Goal: Task Accomplishment & Management: Complete application form

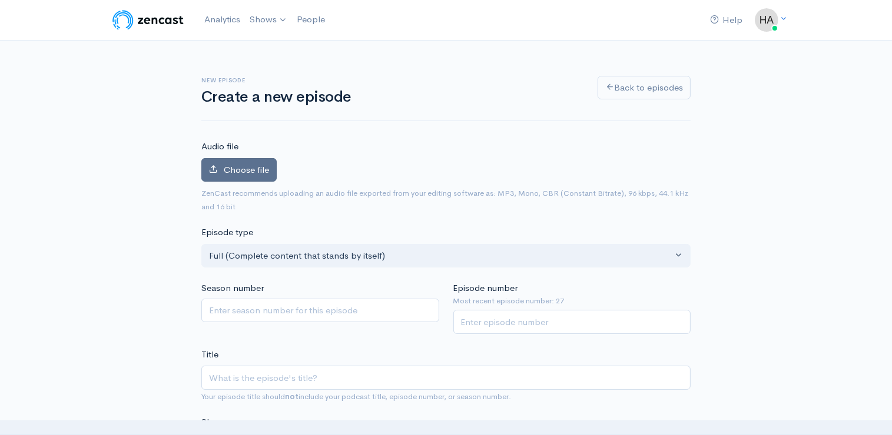
click at [255, 168] on span "Choose file" at bounding box center [246, 169] width 45 height 11
click at [0, 0] on input "Choose file" at bounding box center [0, 0] width 0 height 0
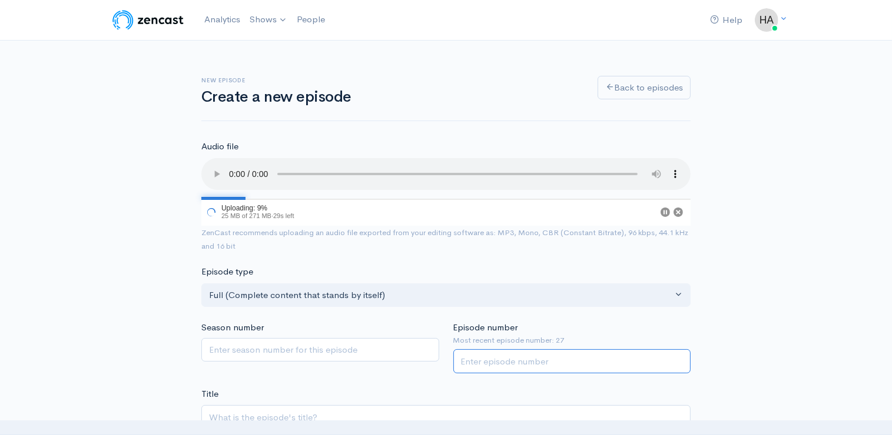
click at [465, 360] on input "Episode number" at bounding box center [572, 362] width 238 height 24
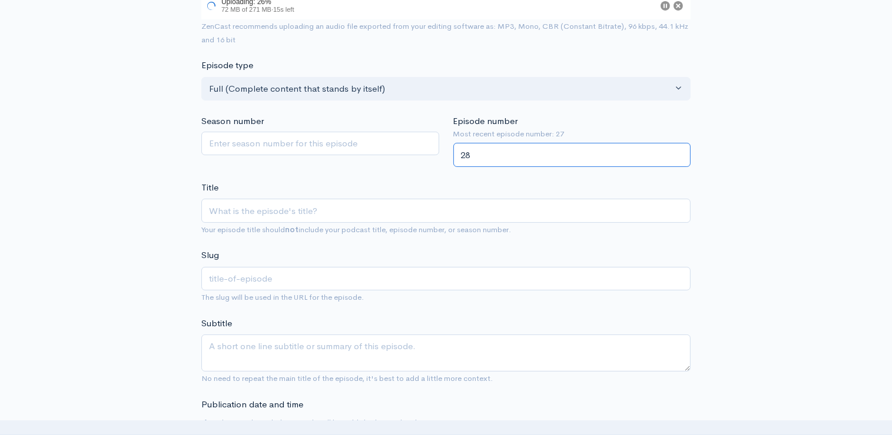
scroll to position [214, 0]
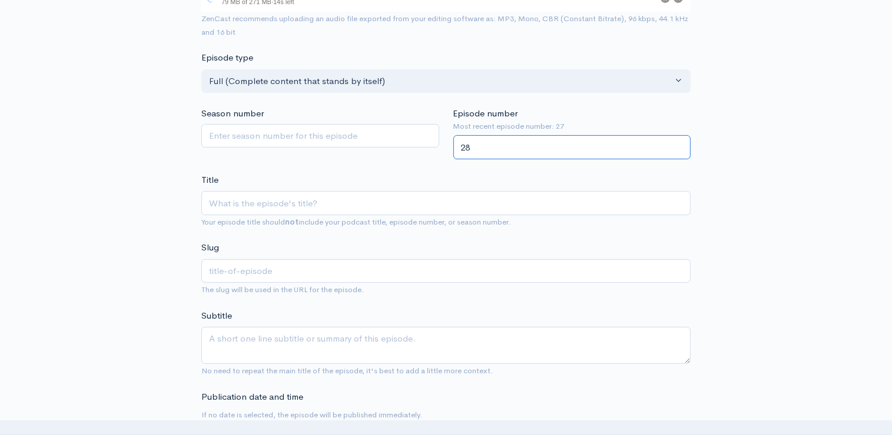
type input "28"
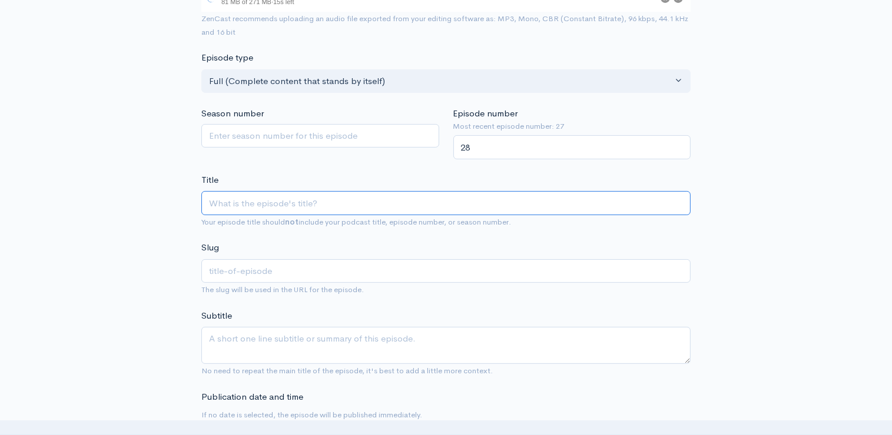
click at [241, 209] on input "Title" at bounding box center [445, 203] width 489 height 24
type input "E"
type input "e"
type input "Ep"
type input "ep"
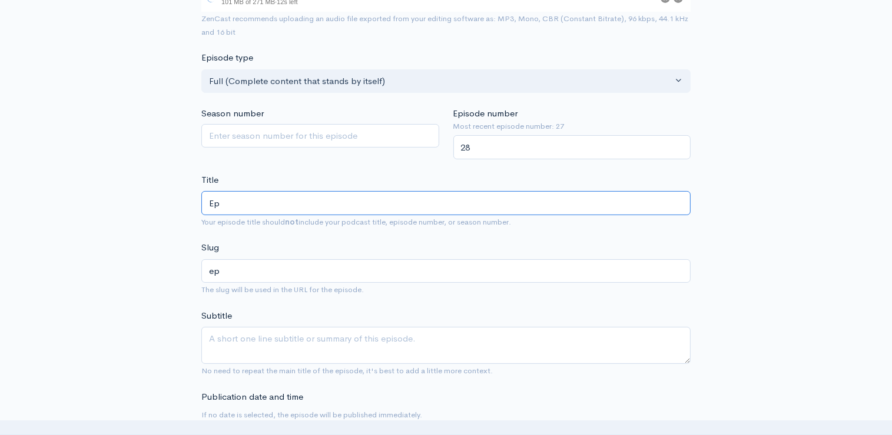
type input "Epi"
type input "epi"
type input "Episo"
type input "episo"
type input "Episod"
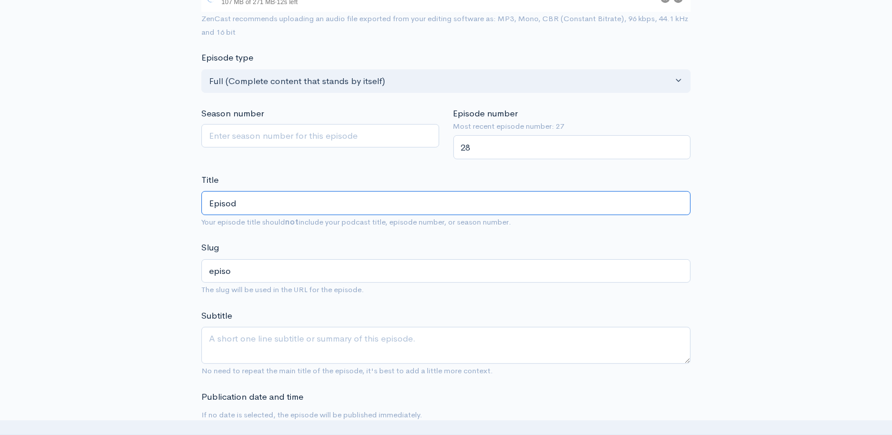
type input "episod"
type input "Episode"
type input "episode"
type input "Episode 2"
type input "episode-2"
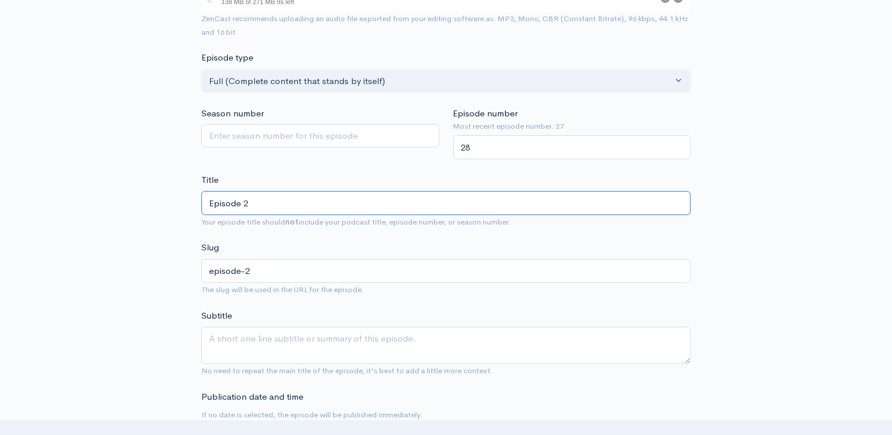
type input "Episode 28"
type input "episode-28"
type input "Episode 28: B"
type input "episode-28-b"
type input "Episode 28: Bu"
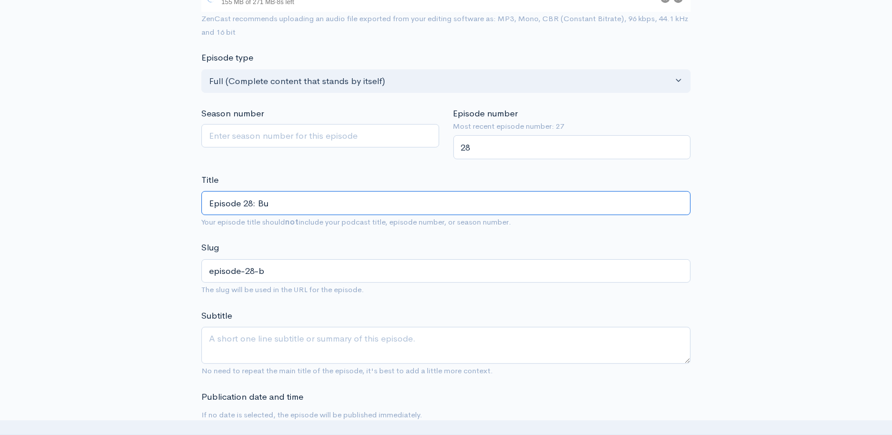
type input "episode-28-bu"
type input "Episode 28: Burn"
type input "episode-28-burn"
type input "Episode 28: Burn B"
type input "episode-28-burn-b"
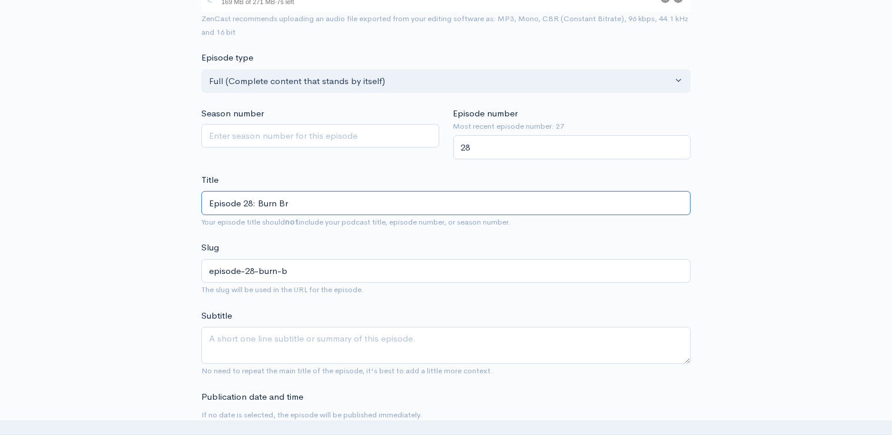
type input "Episode 28: Burn Bri"
type input "episode-28-burn-bri"
type input "Episode 28: Burn Brigh"
type input "episode-28-burn-brigh"
type input "Episode 28: Burn Bright"
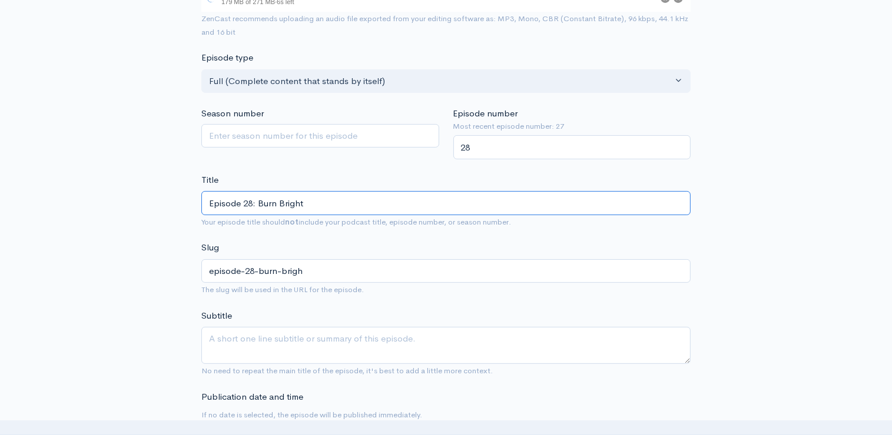
type input "episode-28-burn-bright"
type input "Episode 28: Burn Bright T"
type input "episode-28-burn-bright-t"
type input "Episode 28: Burn Bright Tea"
type input "episode-28-burn-bright-tea"
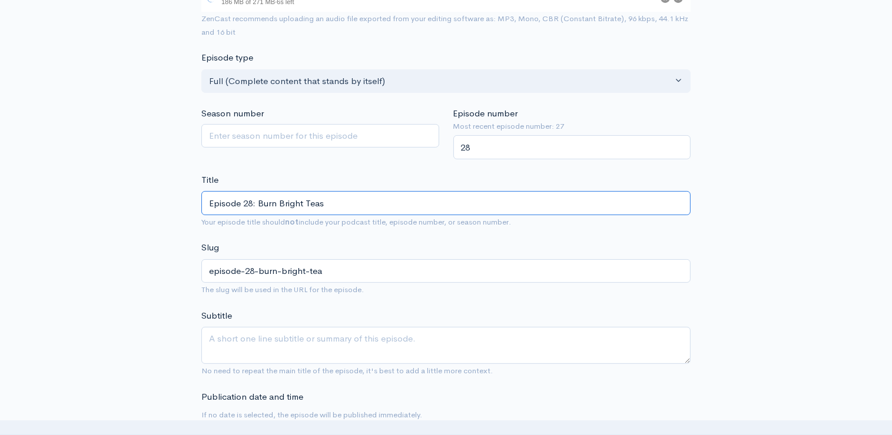
type input "Episode 28: Burn Bright Tease"
type input "episode-28-burn-bright-tease"
type input "Episode 28: Burn Bright Teaser"
type input "episode-28-burn-bright-teaser"
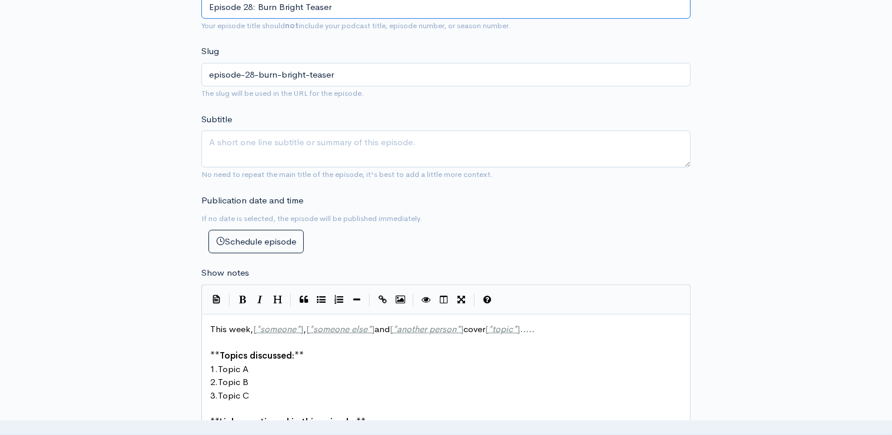
scroll to position [425, 0]
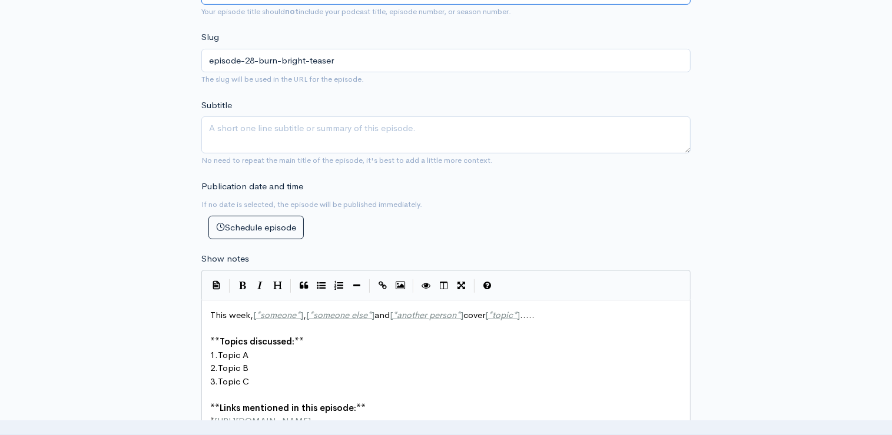
type input "Episode 28: Burn Bright Teaser"
click at [346, 365] on pre "2. Topic B" at bounding box center [450, 369] width 485 height 14
type textarea "This week, [*someone*], [*someone else*] and [*another person*] cover [*topic*]…"
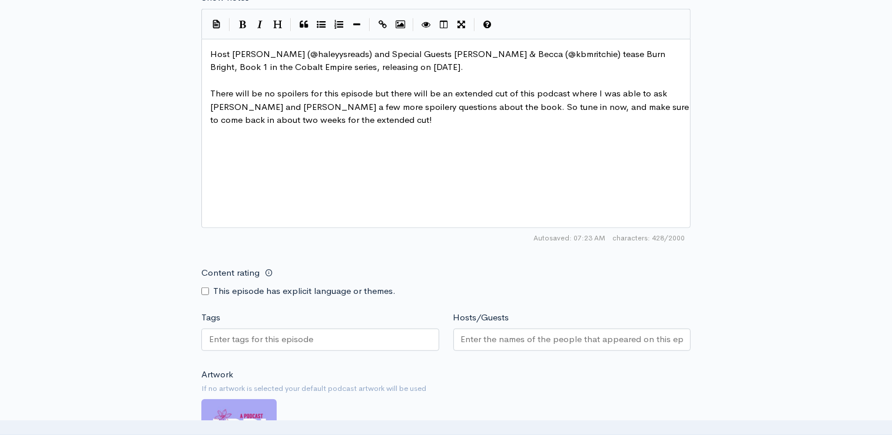
scroll to position [742, 0]
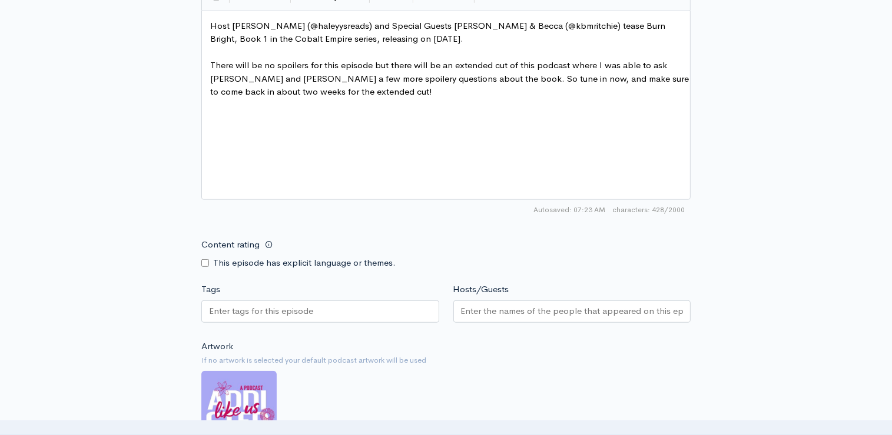
click at [201, 261] on input "Content rating" at bounding box center [205, 264] width 8 height 8
checkbox input "true"
click at [494, 310] on input "Hosts/Guests" at bounding box center [572, 312] width 222 height 14
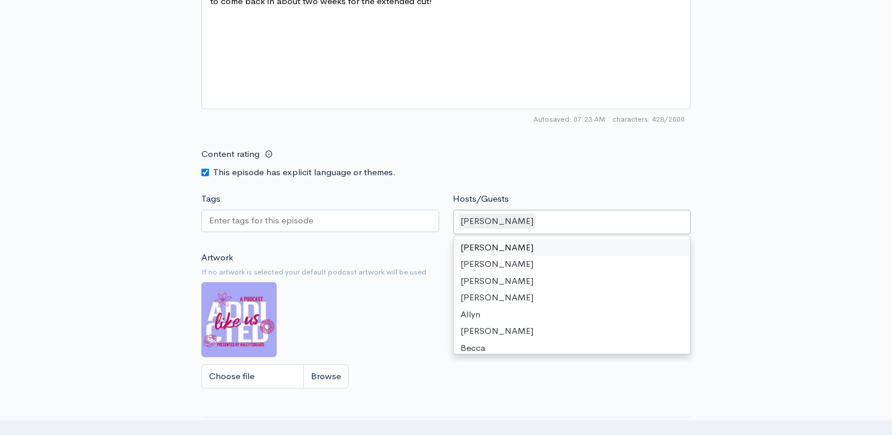
scroll to position [862, 0]
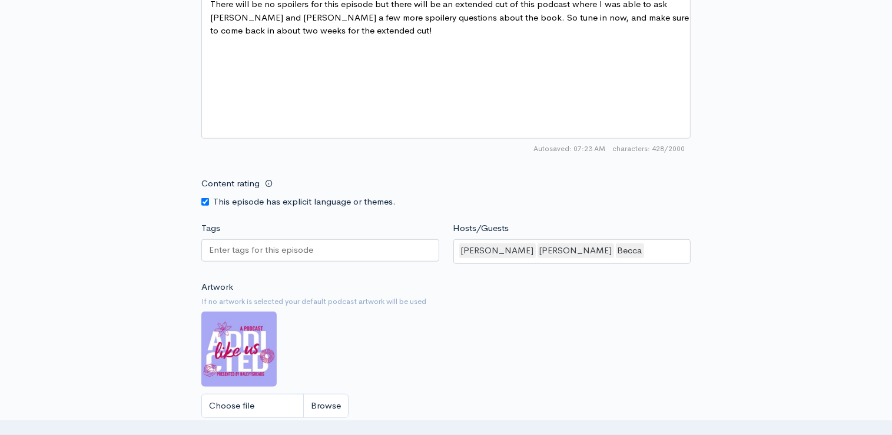
scroll to position [1052, 0]
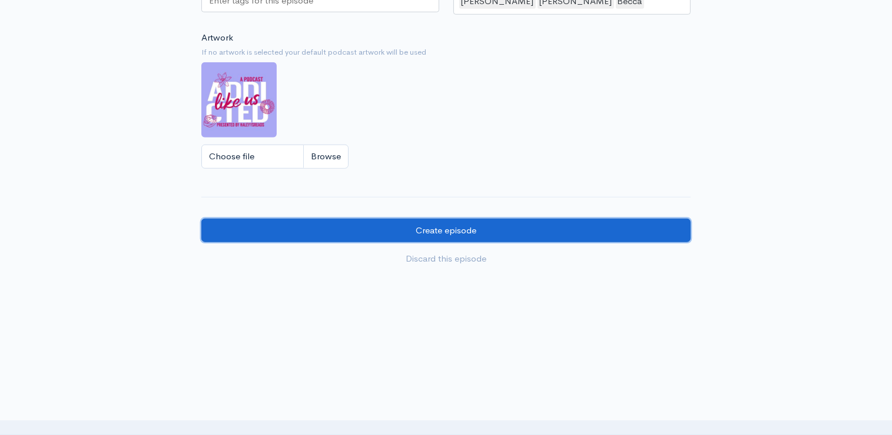
click at [393, 219] on input "Create episode" at bounding box center [445, 231] width 489 height 24
